Goal: Navigation & Orientation: Find specific page/section

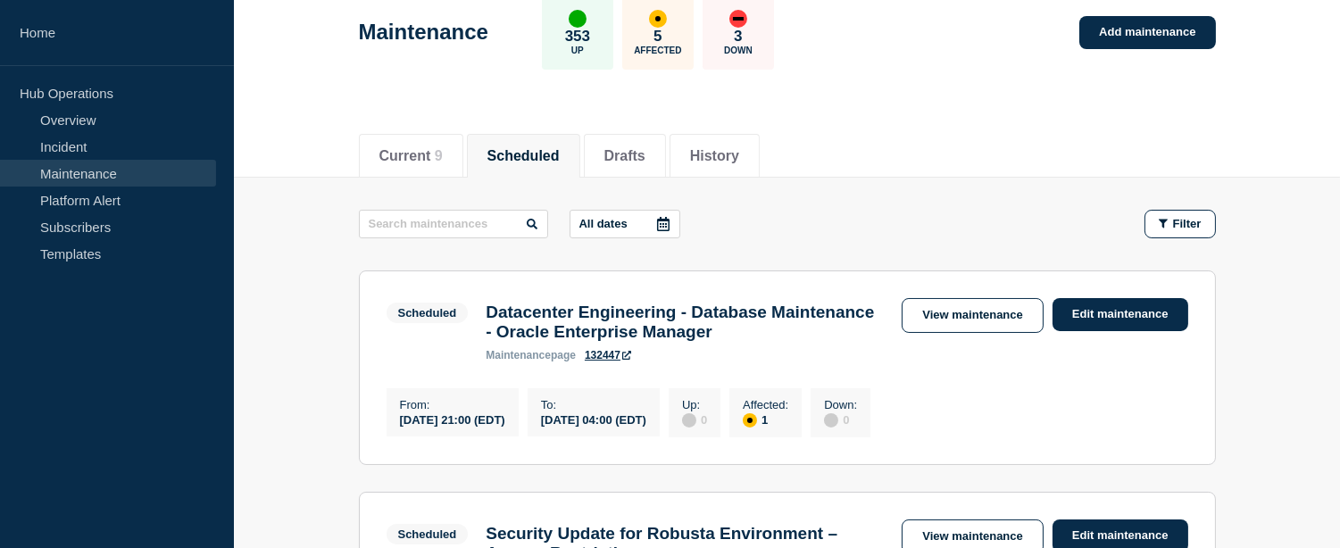
scroll to position [99, 0]
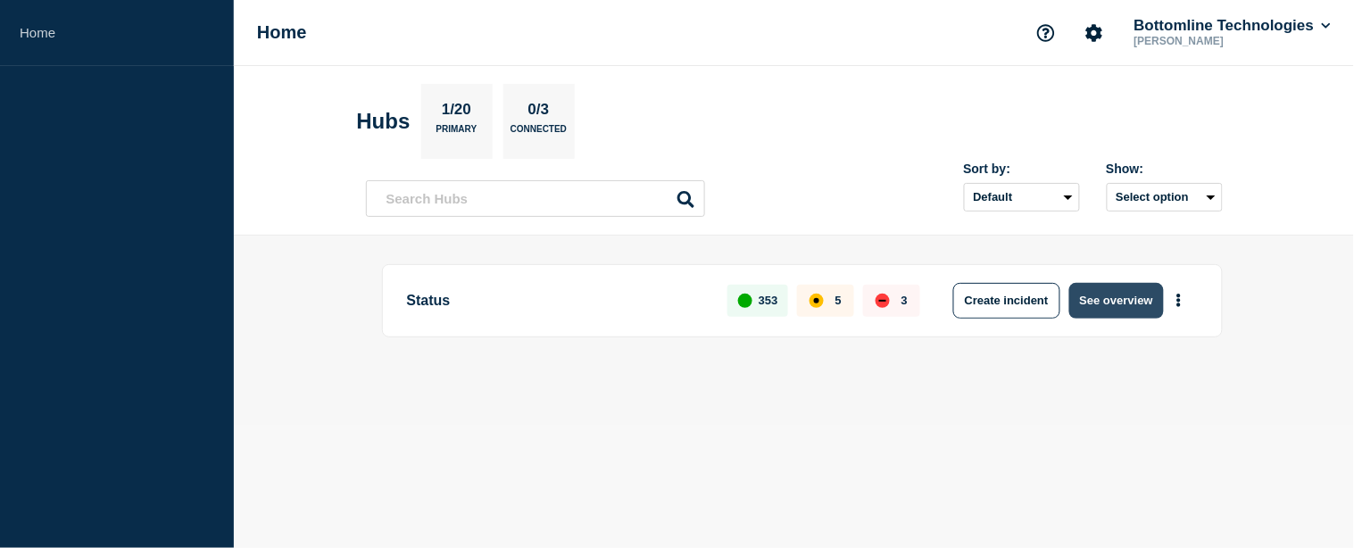
click at [1100, 303] on button "See overview" at bounding box center [1116, 301] width 95 height 36
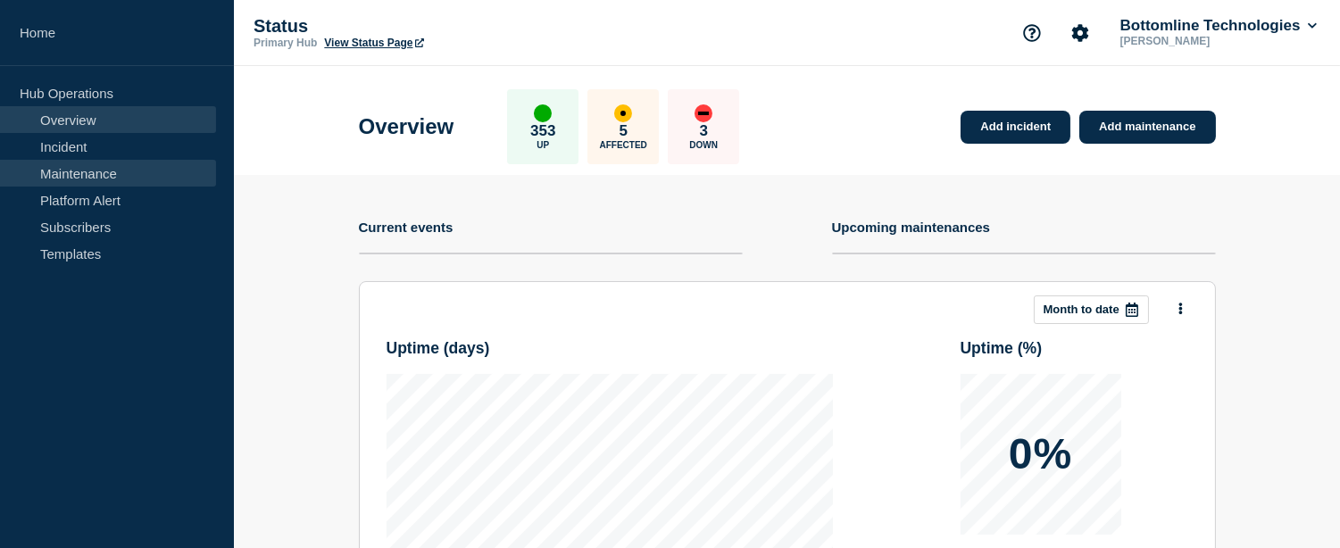
click at [183, 173] on link "Maintenance" at bounding box center [108, 173] width 216 height 27
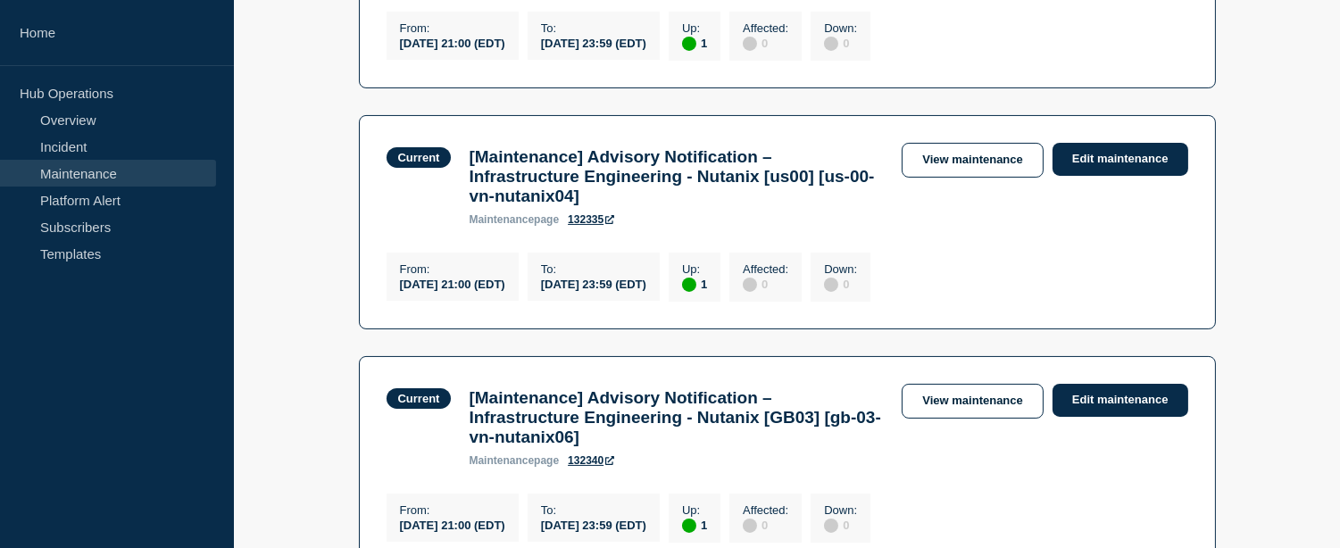
scroll to position [297, 0]
